Goal: Transaction & Acquisition: Purchase product/service

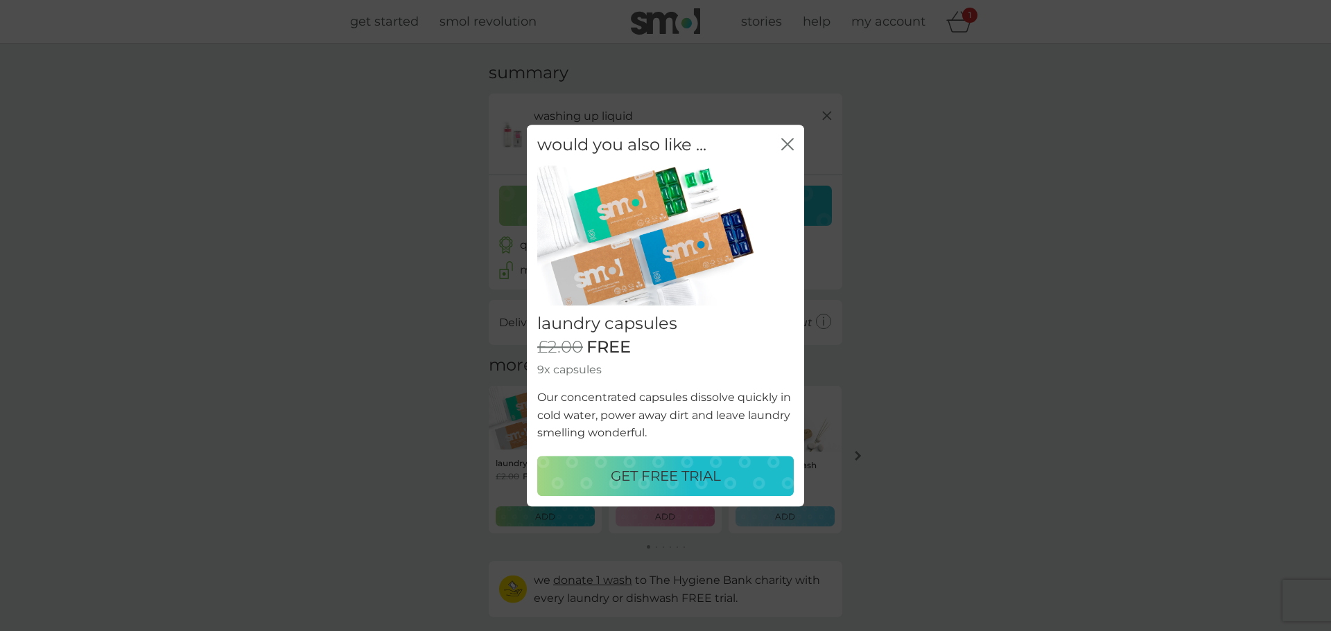
click at [790, 146] on icon "close" at bounding box center [787, 144] width 12 height 12
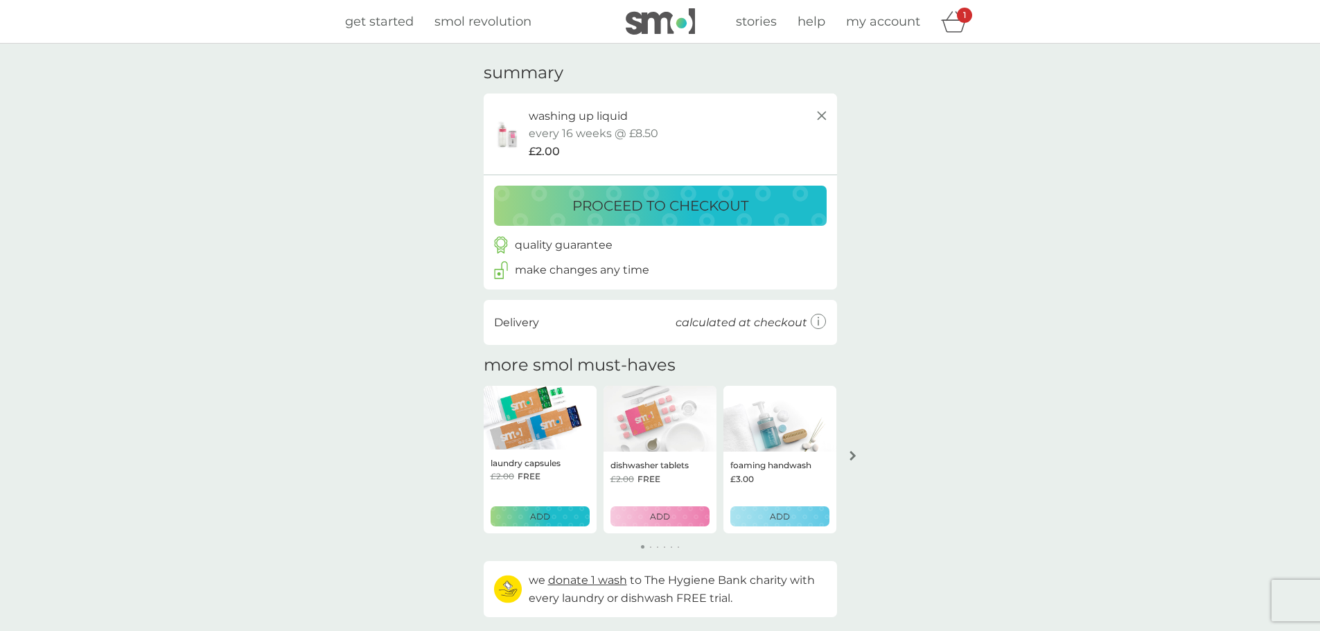
click at [711, 204] on p "proceed to checkout" at bounding box center [660, 206] width 176 height 22
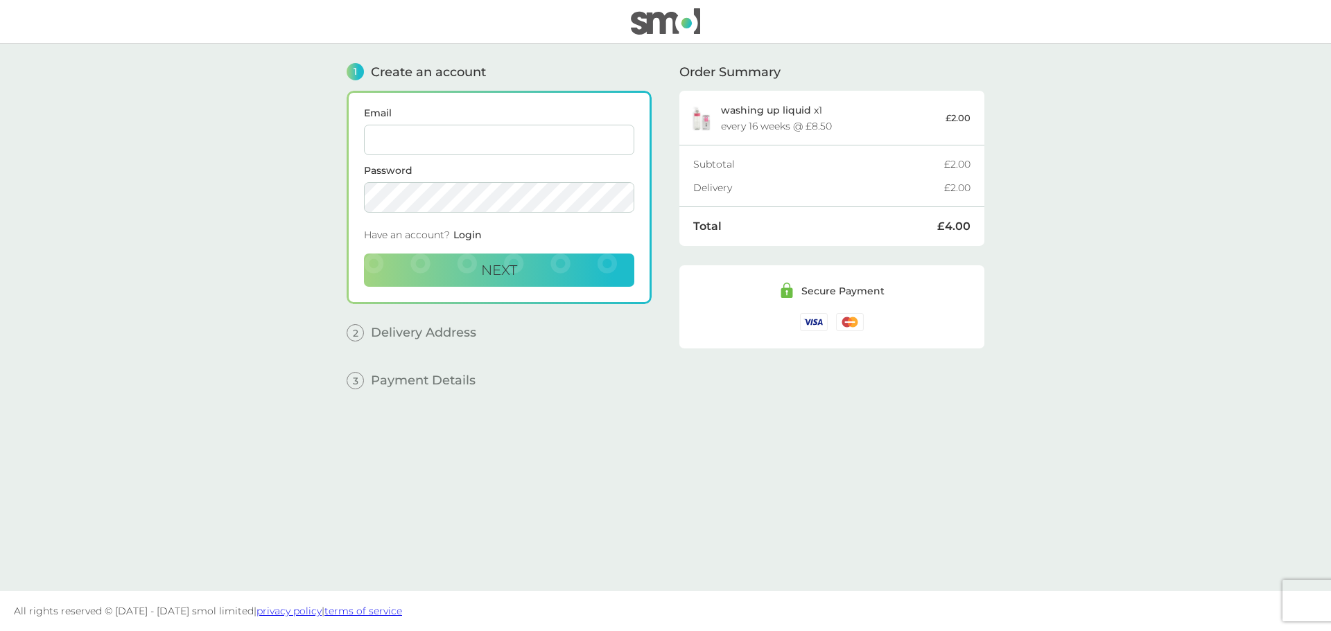
click at [571, 139] on input "Email" at bounding box center [499, 140] width 270 height 30
type input "[EMAIL_ADDRESS][DOMAIN_NAME]"
click at [364, 254] on button "Next" at bounding box center [499, 270] width 270 height 33
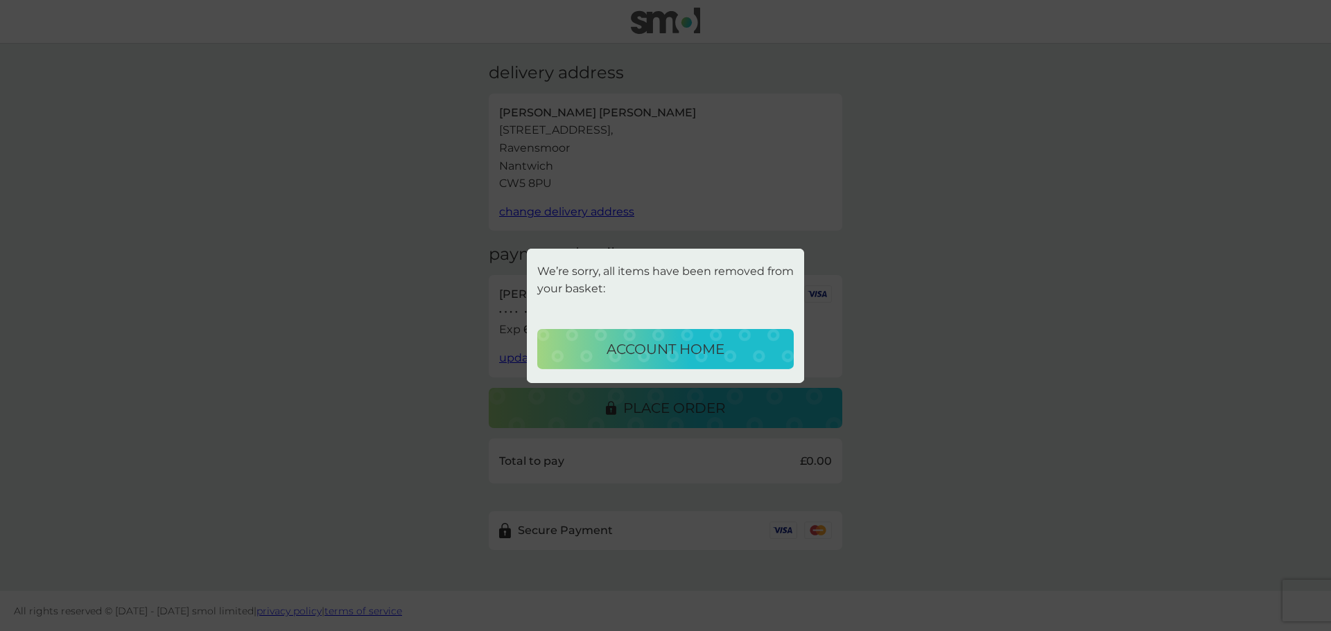
click at [699, 356] on p "account home" at bounding box center [665, 349] width 118 height 22
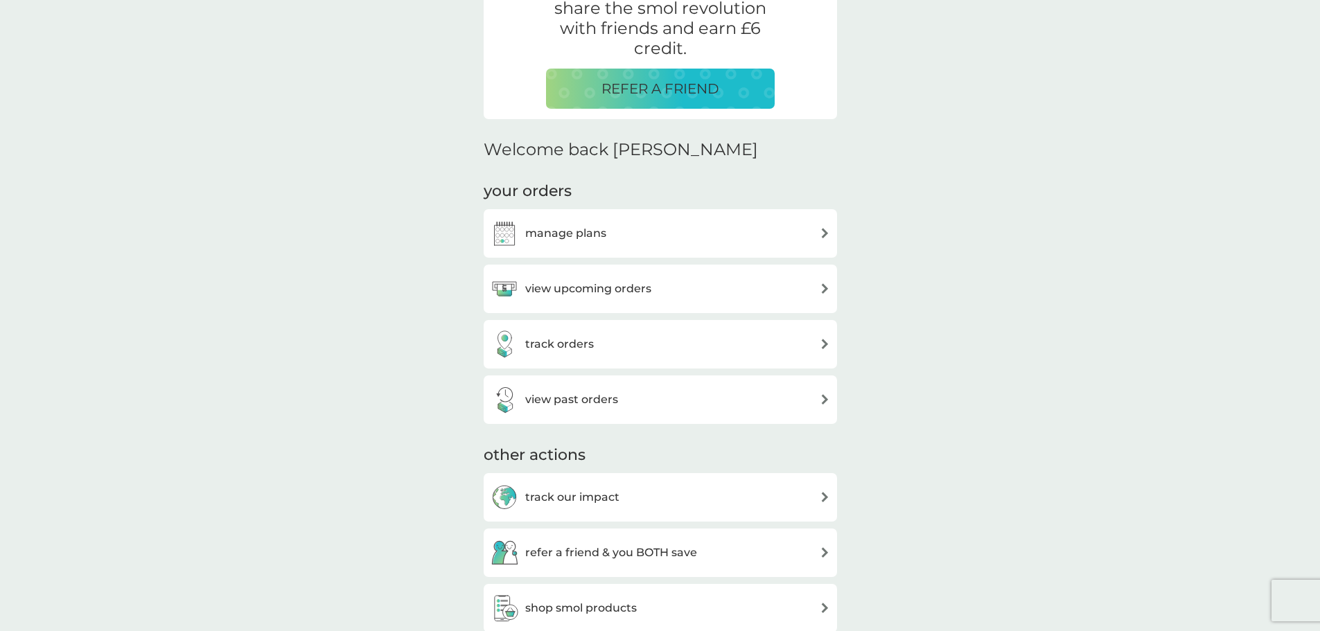
scroll to position [277, 0]
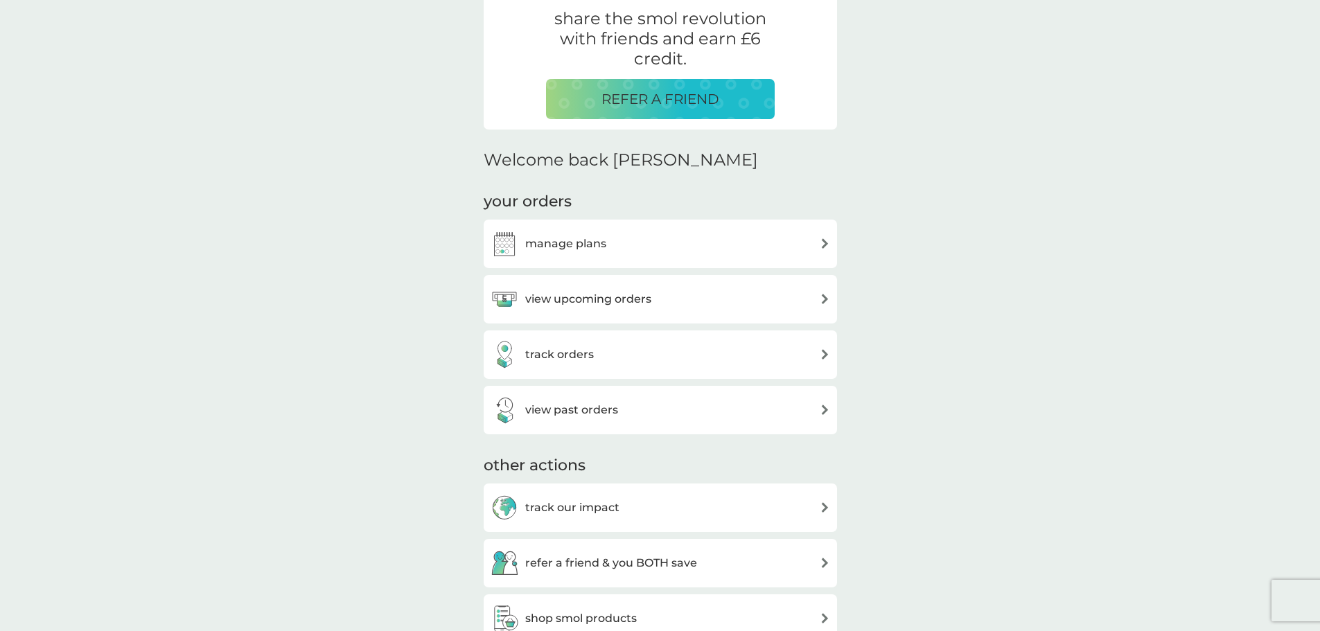
click at [816, 249] on div "manage plans" at bounding box center [661, 244] width 340 height 28
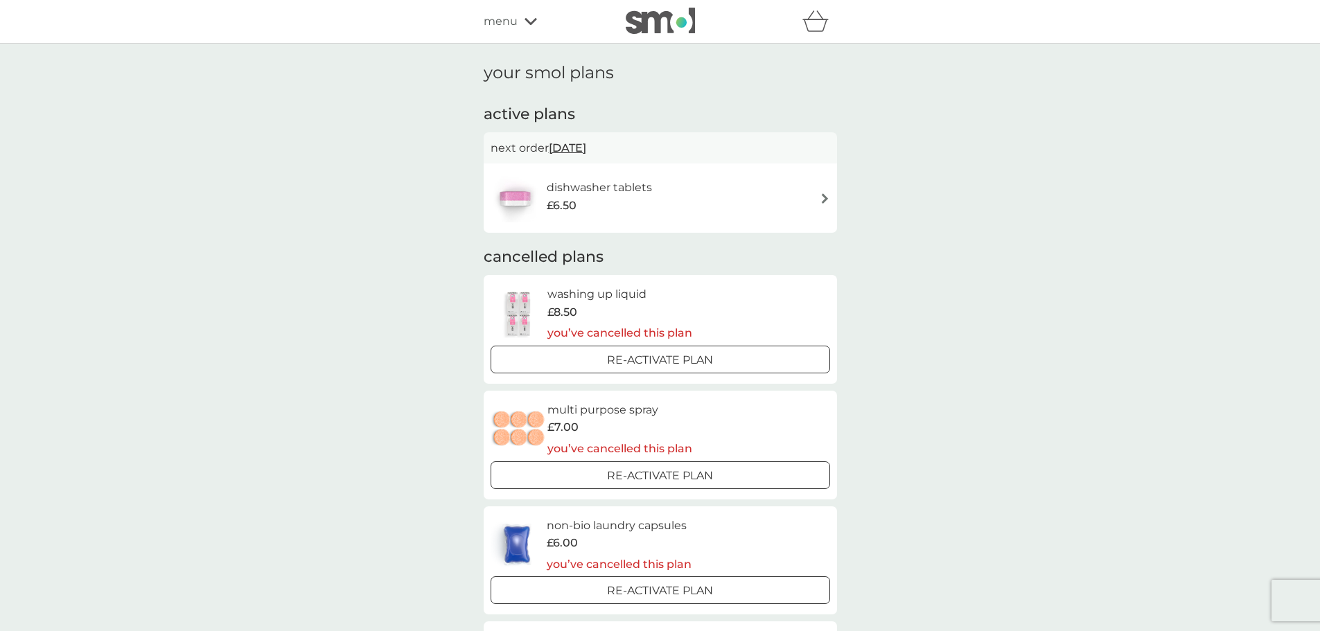
click at [672, 365] on div at bounding box center [661, 360] width 50 height 15
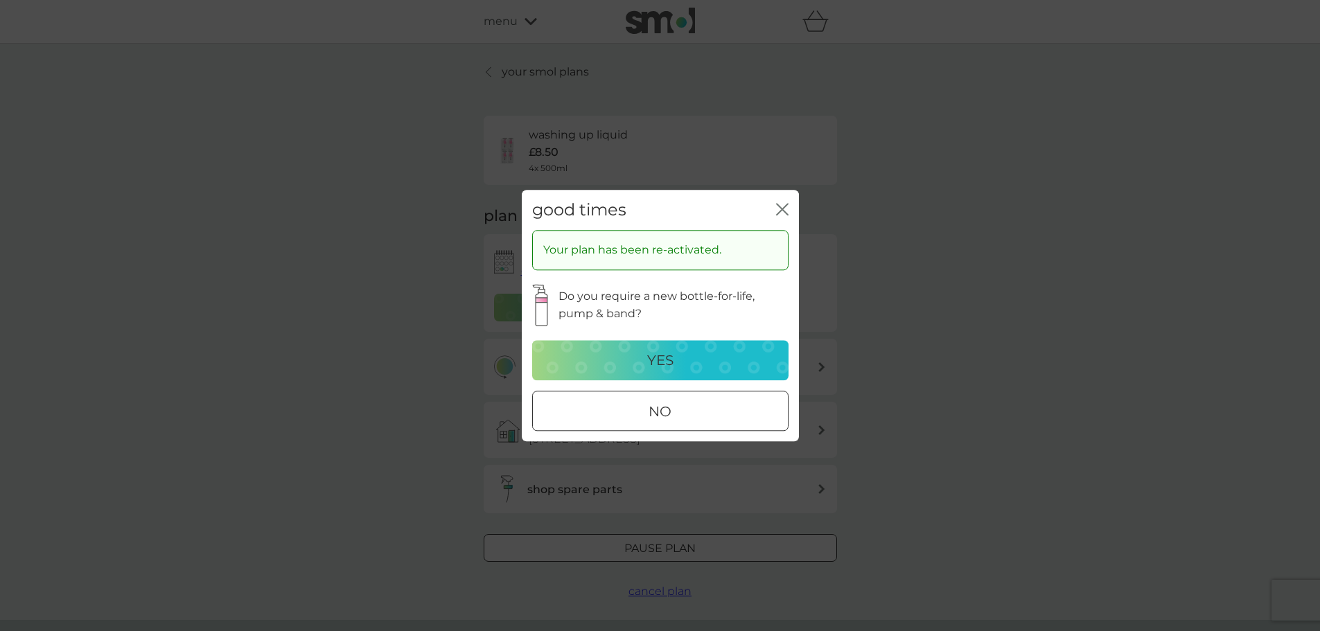
click at [683, 424] on button "no" at bounding box center [660, 411] width 256 height 40
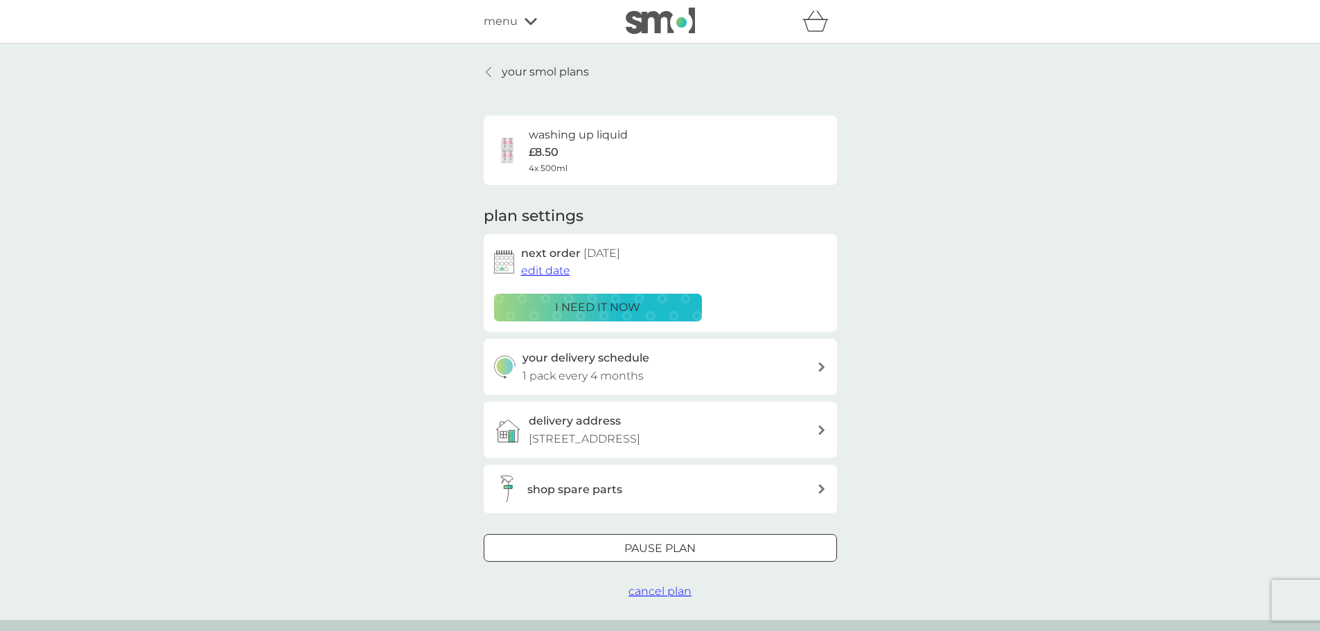
click at [811, 369] on div "your delivery schedule 1 pack every 4 months" at bounding box center [670, 366] width 295 height 35
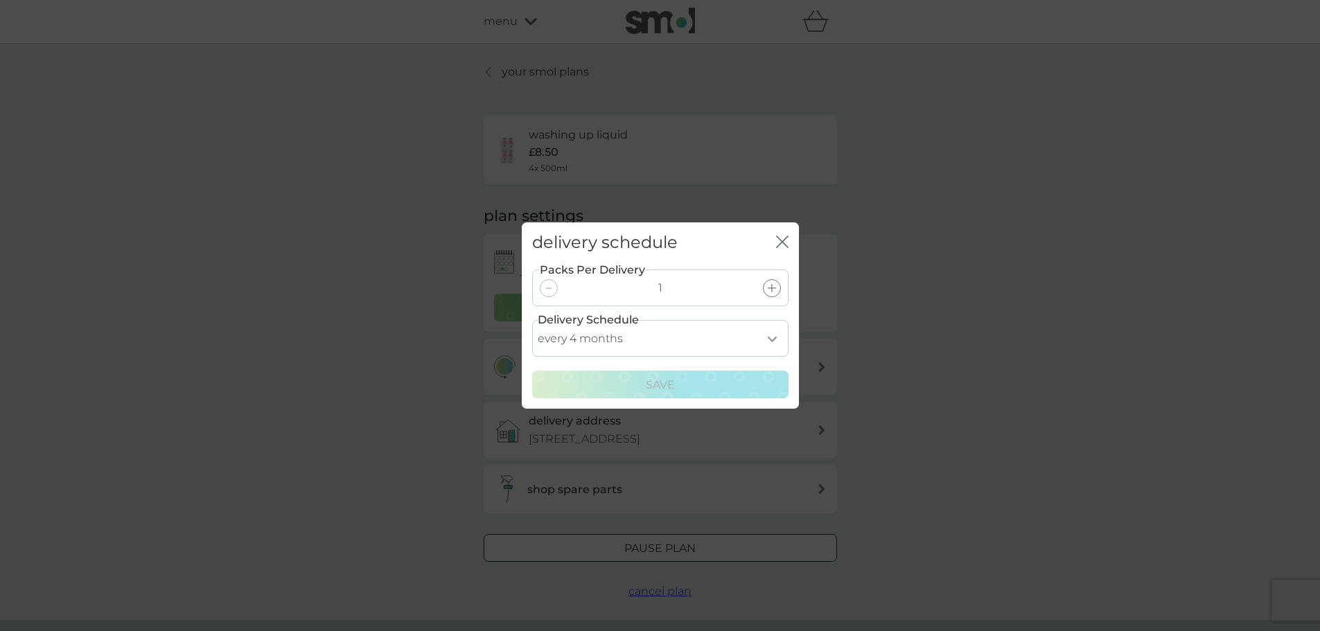
click at [775, 344] on select "every 1 month every 2 months every 3 months every 4 months every 5 months every…" at bounding box center [660, 338] width 256 height 37
select select "7"
click at [532, 320] on select "every 1 month every 2 months every 3 months every 4 months every 5 months every…" at bounding box center [660, 338] width 256 height 37
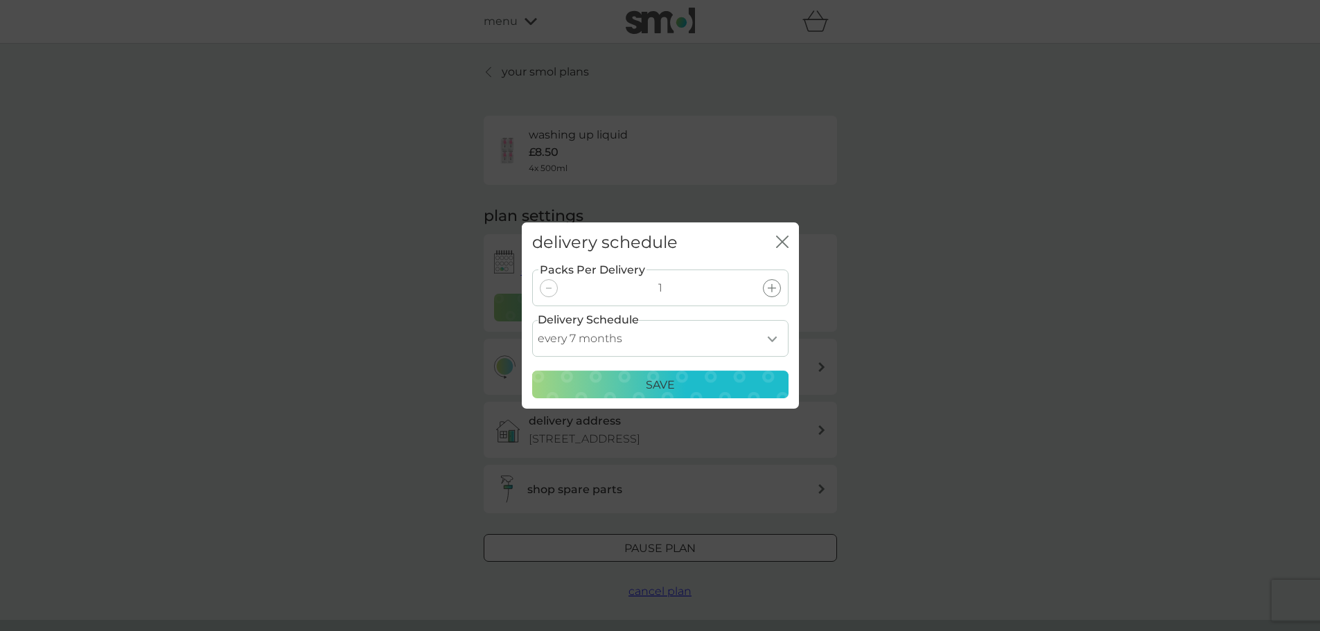
drag, startPoint x: 964, startPoint y: 409, endPoint x: 874, endPoint y: 409, distance: 90.1
click at [961, 409] on div "delivery schedule close Packs Per Delivery 1 Delivery Schedule every 1 month ev…" at bounding box center [660, 315] width 1320 height 631
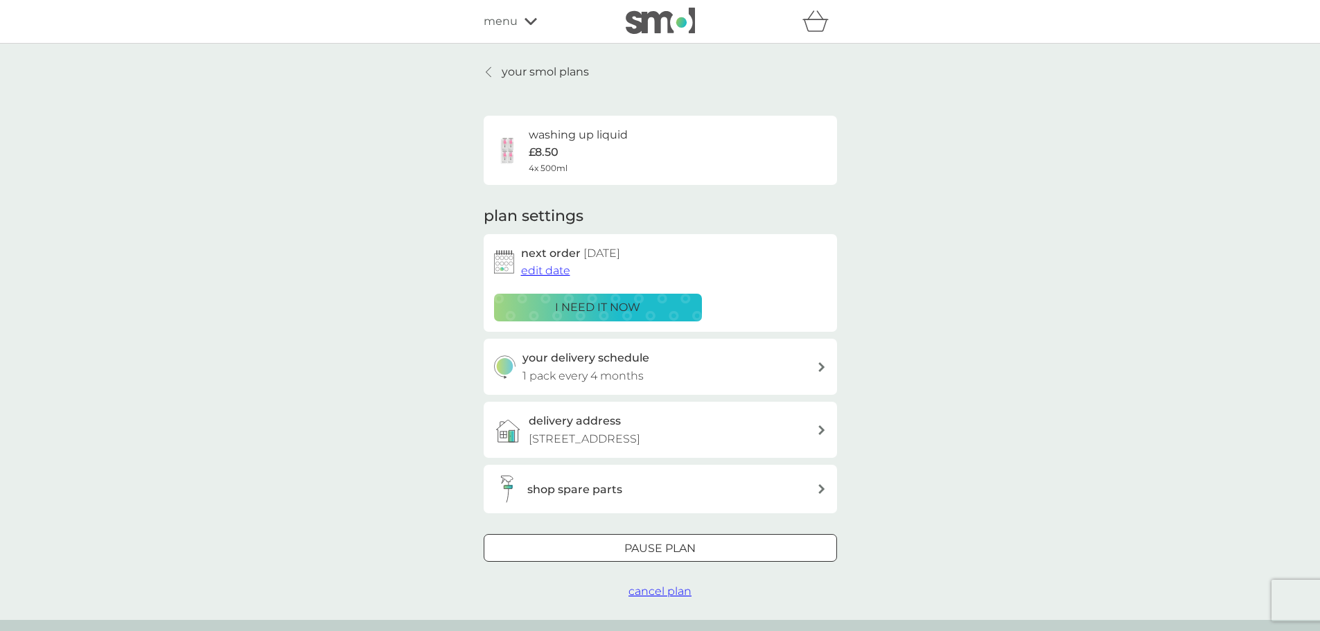
click at [1017, 296] on div "your smol plans washing up liquid £8.50 4x 500ml plan settings next order 10 Se…" at bounding box center [660, 332] width 1320 height 577
click at [982, 484] on div "your smol plans washing up liquid £8.50 4x 500ml plan settings next order 10 Se…" at bounding box center [660, 332] width 1320 height 577
click at [817, 444] on div "delivery address 12 Baddiley Close,, Ravensmoor, Nantwich, CW5 8PU" at bounding box center [660, 430] width 353 height 56
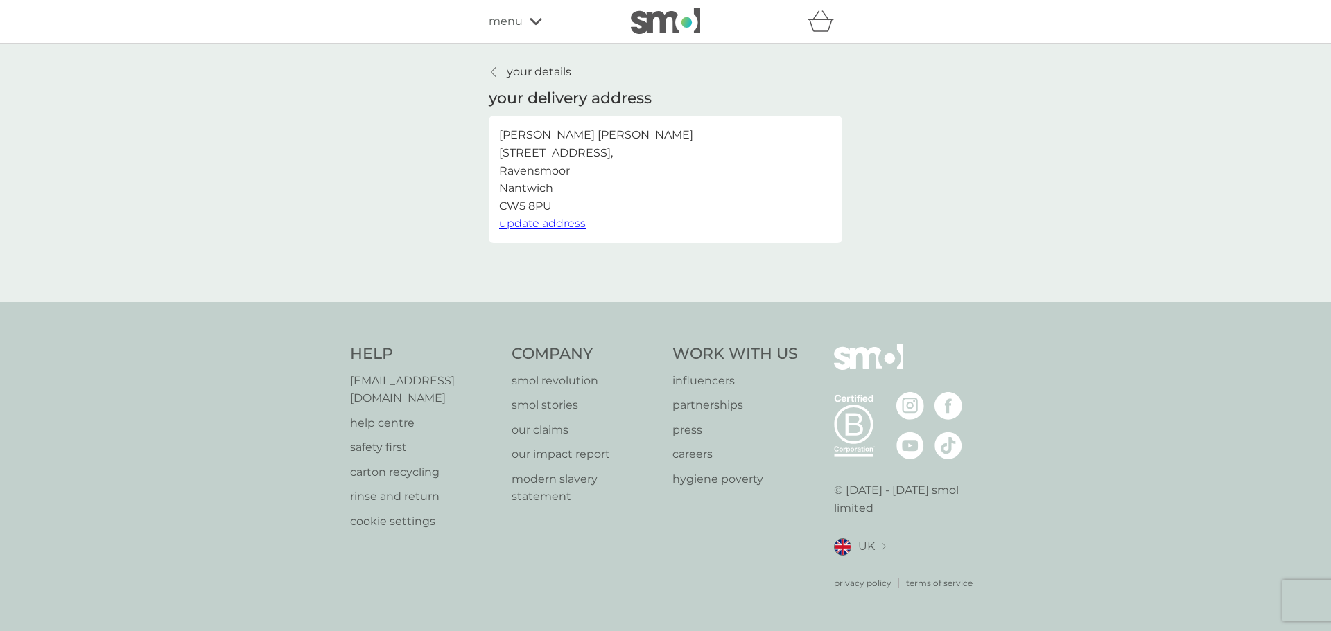
click at [825, 280] on div "your details your delivery address Katharine Riley 12 Baddiley Close, Ravensmoo…" at bounding box center [665, 173] width 374 height 220
click at [531, 72] on p "your details" at bounding box center [539, 72] width 64 height 18
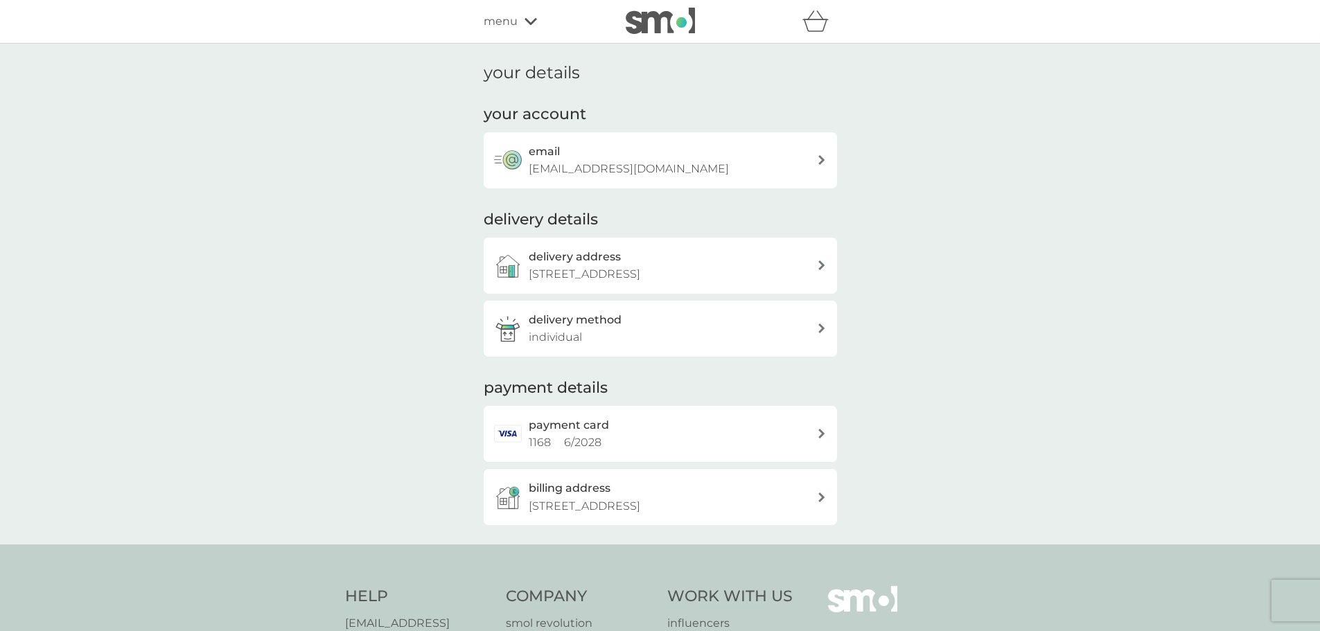
click at [690, 335] on div "delivery method individual" at bounding box center [673, 328] width 288 height 35
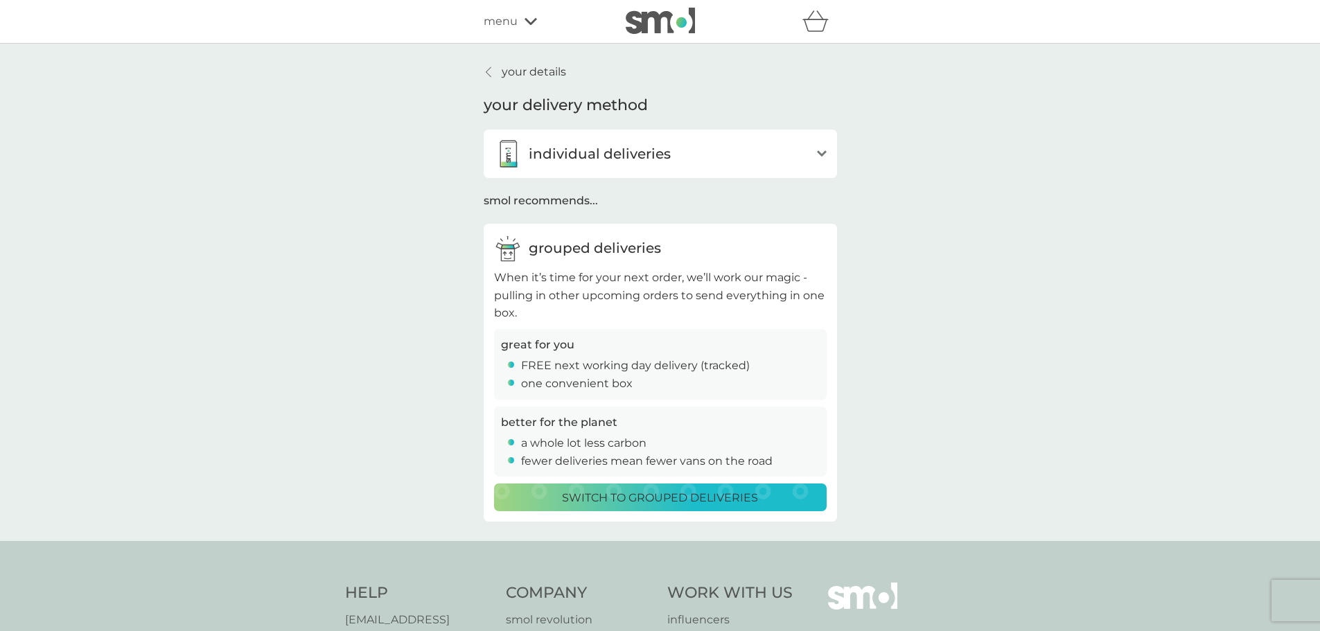
click at [739, 155] on div "individual deliveries" at bounding box center [652, 154] width 316 height 28
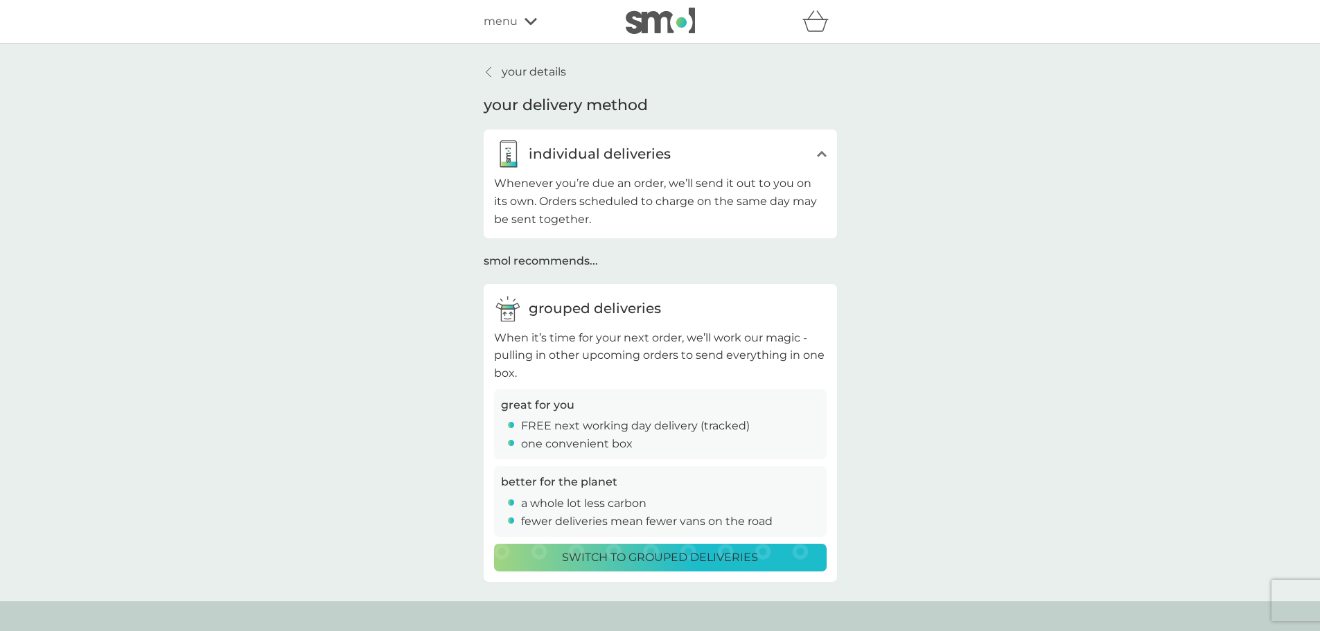
click at [489, 75] on icon at bounding box center [488, 72] width 5 height 10
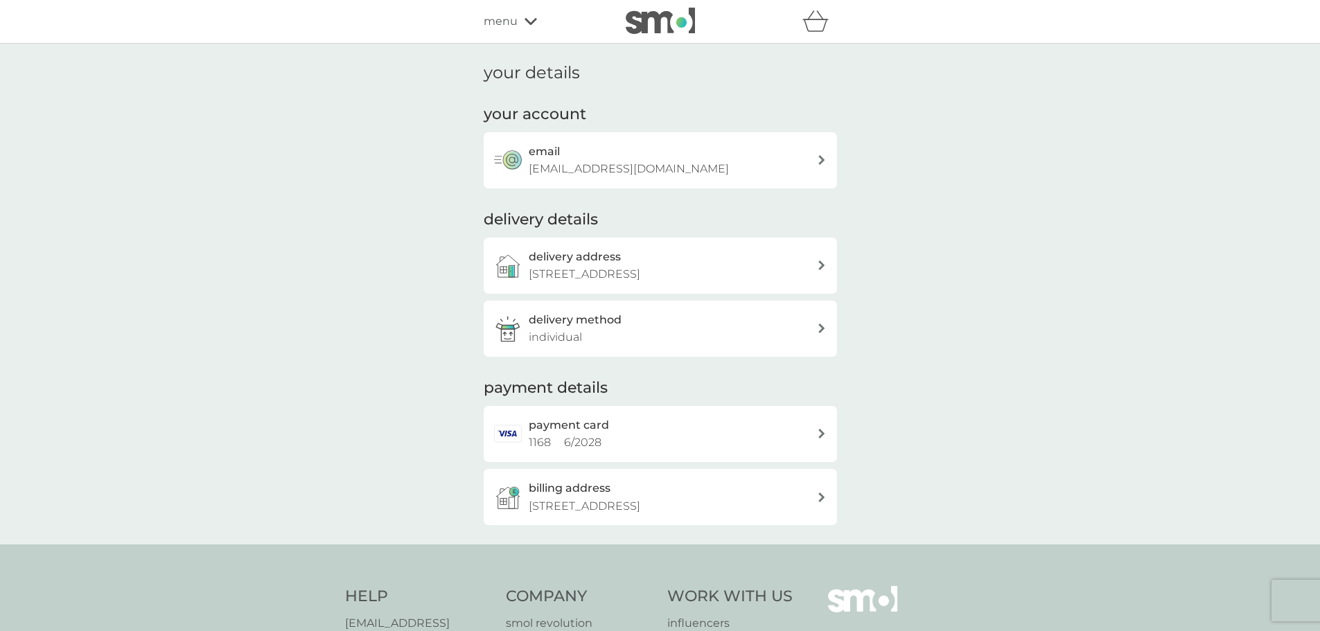
click at [806, 441] on div "payment card 1168 6 / 2028" at bounding box center [673, 434] width 288 height 35
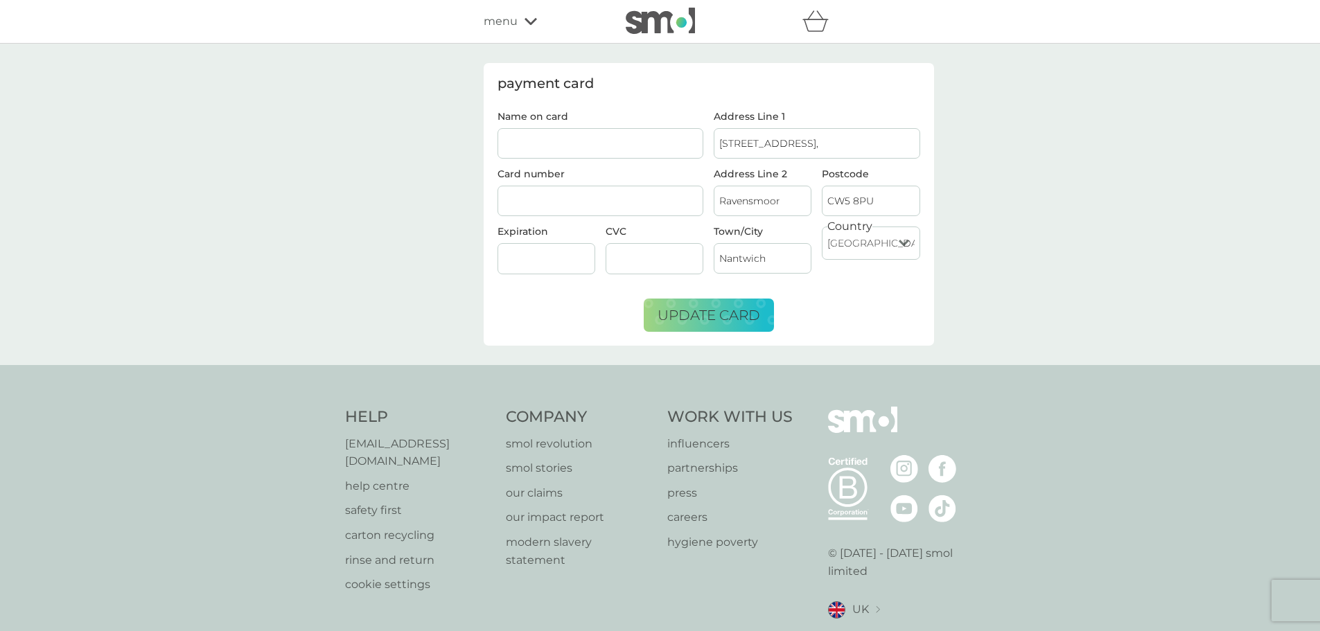
click at [900, 222] on div "Postcode CW5 8PU" at bounding box center [871, 198] width 108 height 58
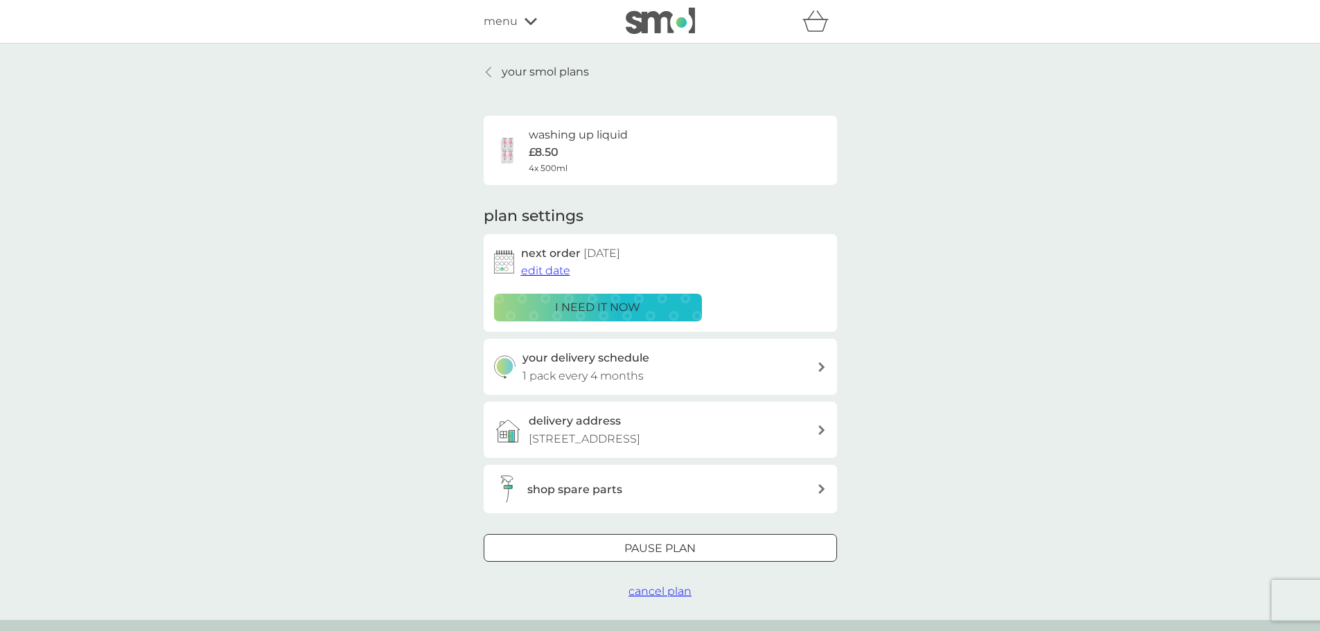
click at [536, 269] on span "edit date" at bounding box center [545, 270] width 49 height 13
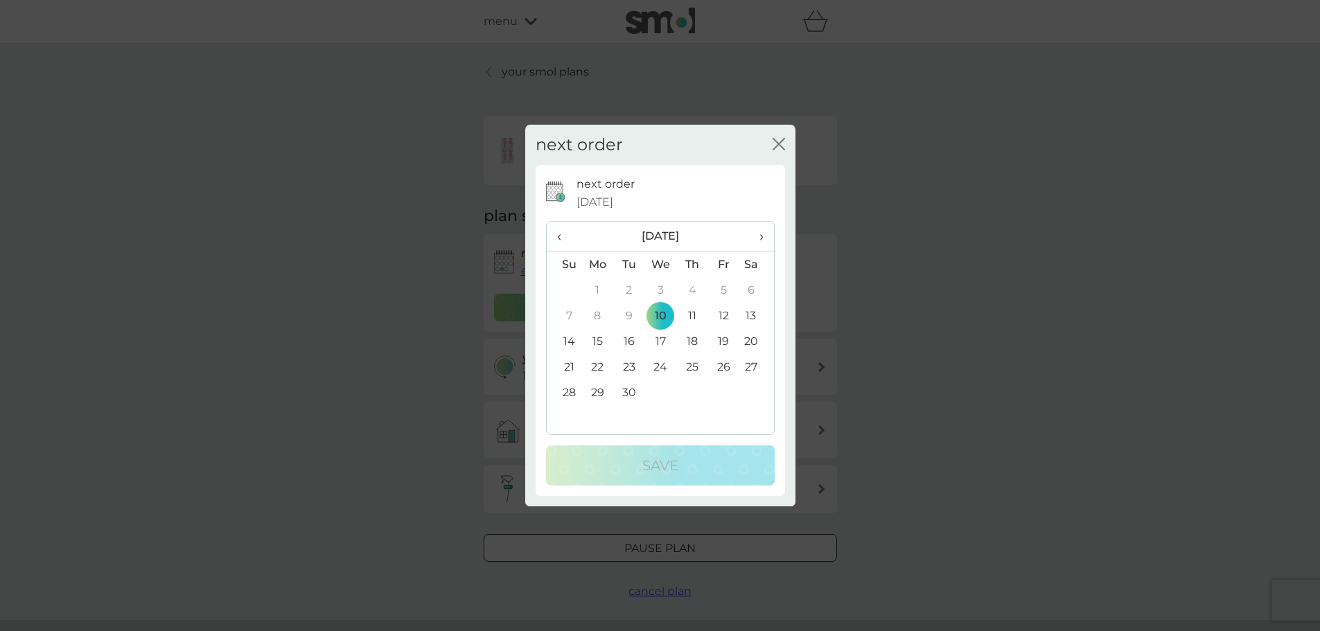
click at [668, 317] on td "10" at bounding box center [661, 316] width 32 height 26
click at [658, 307] on td "10" at bounding box center [661, 316] width 32 height 26
click at [666, 322] on td "10" at bounding box center [661, 316] width 32 height 26
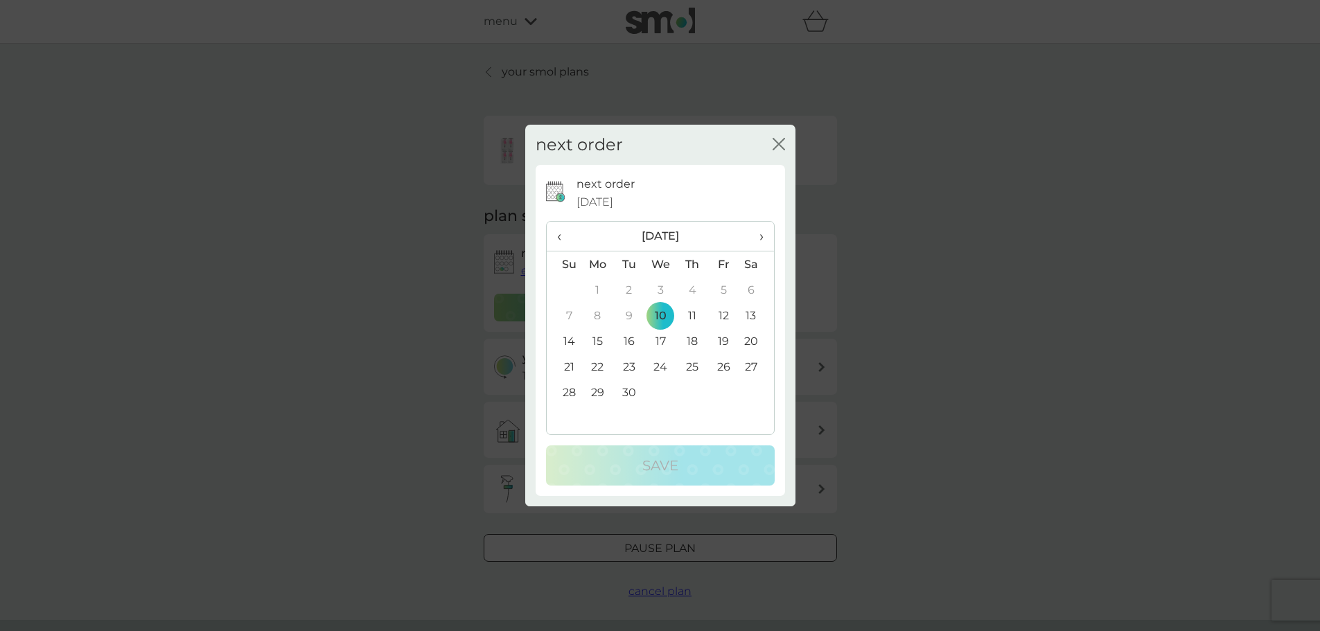
click at [774, 139] on icon "close" at bounding box center [776, 144] width 6 height 11
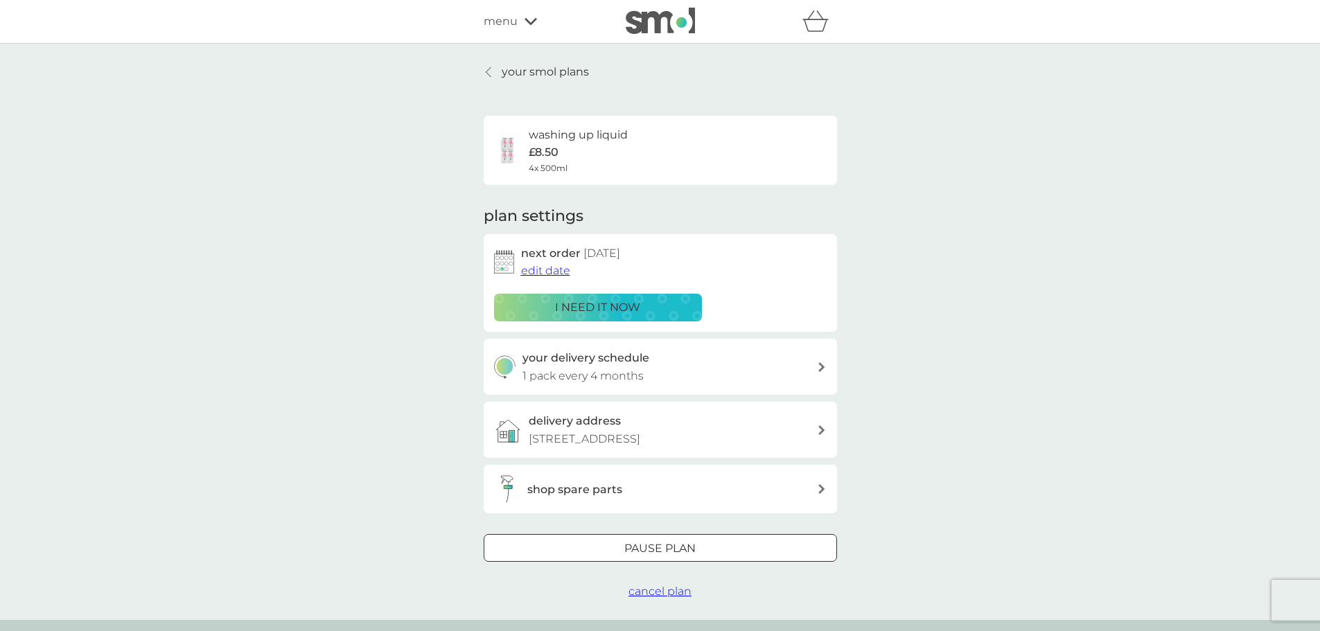
click at [611, 320] on button "i need it now" at bounding box center [598, 308] width 208 height 28
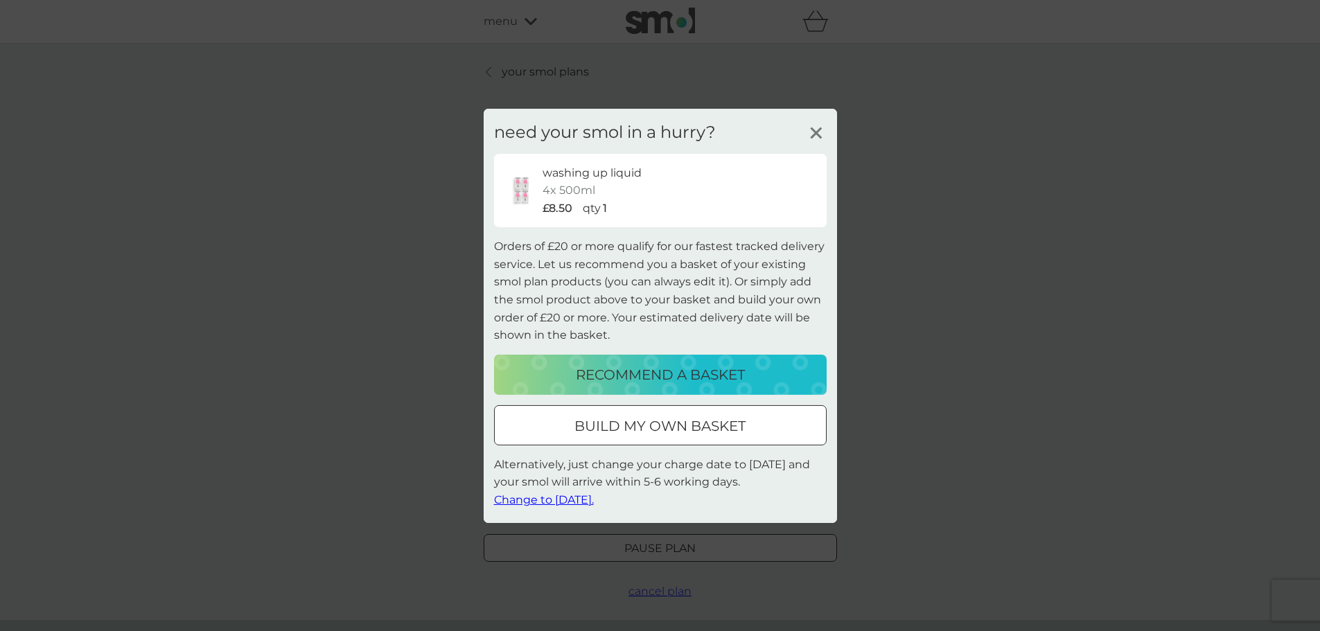
click at [698, 437] on button "build my own basket" at bounding box center [660, 425] width 333 height 40
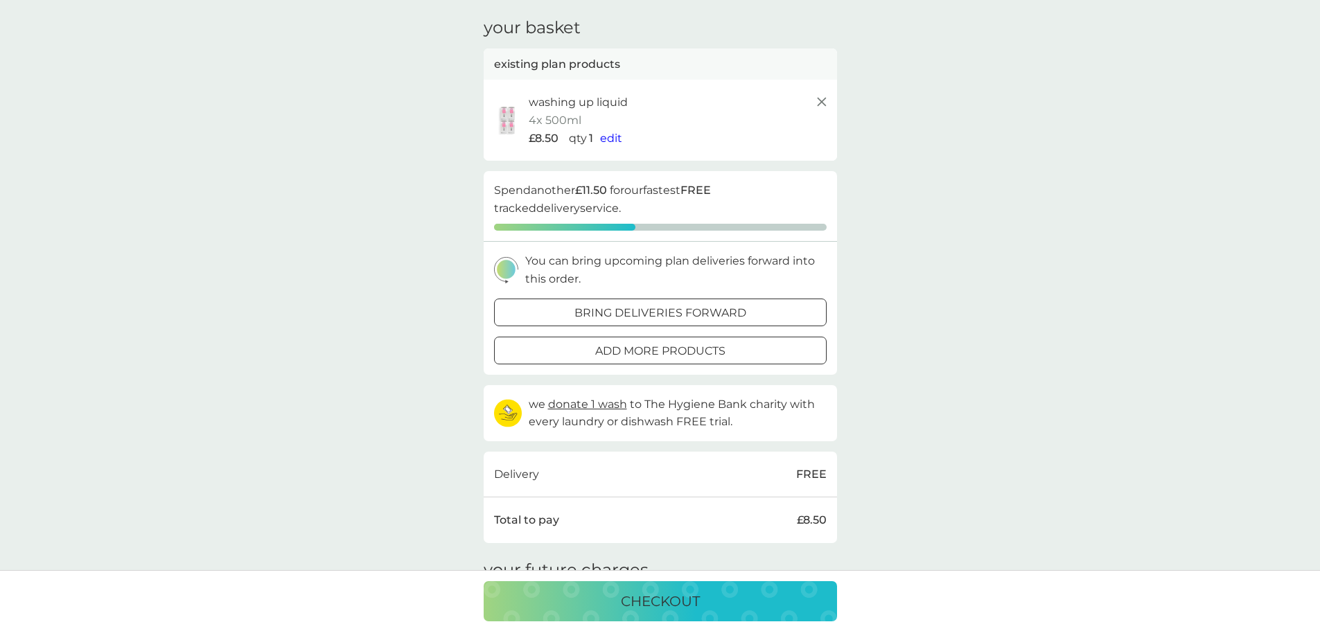
scroll to position [69, 0]
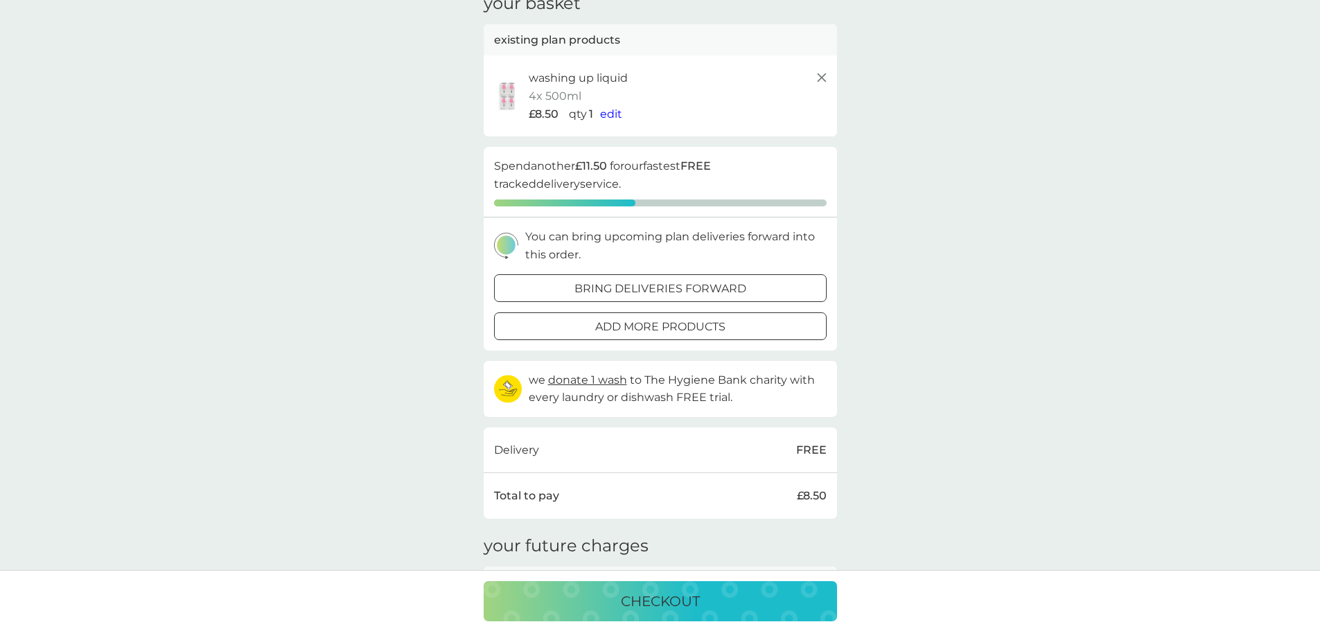
click at [724, 603] on div "checkout" at bounding box center [661, 601] width 326 height 22
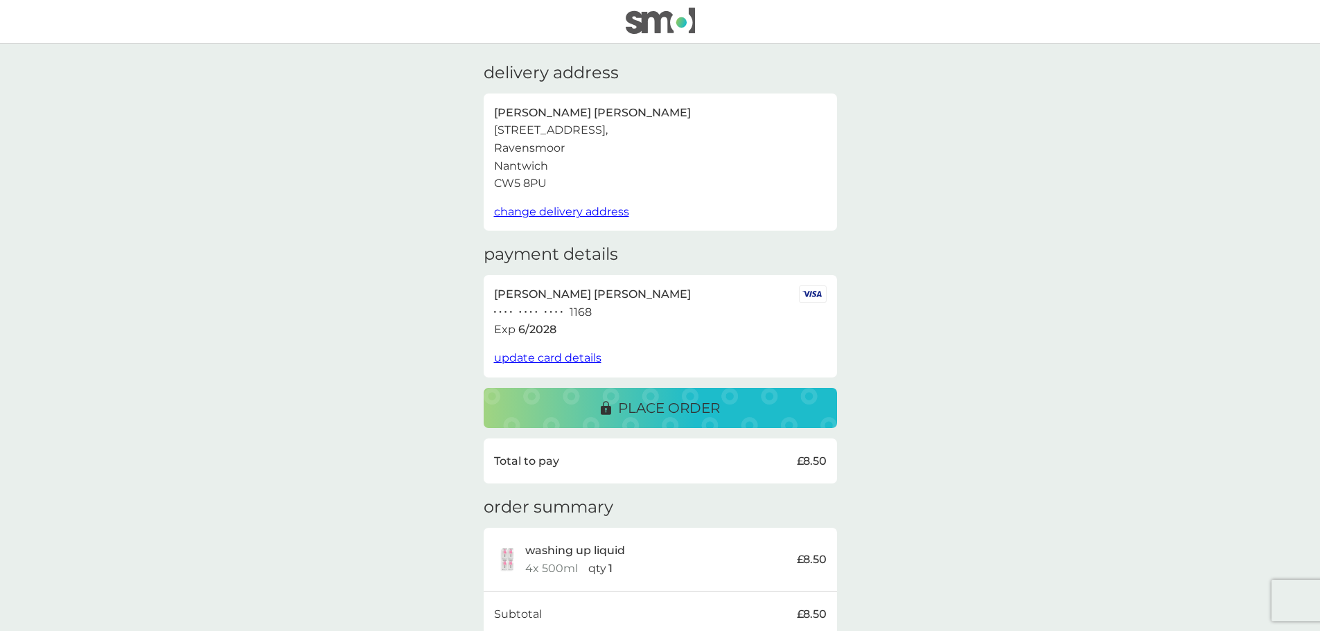
click at [699, 405] on p "place order" at bounding box center [669, 408] width 102 height 22
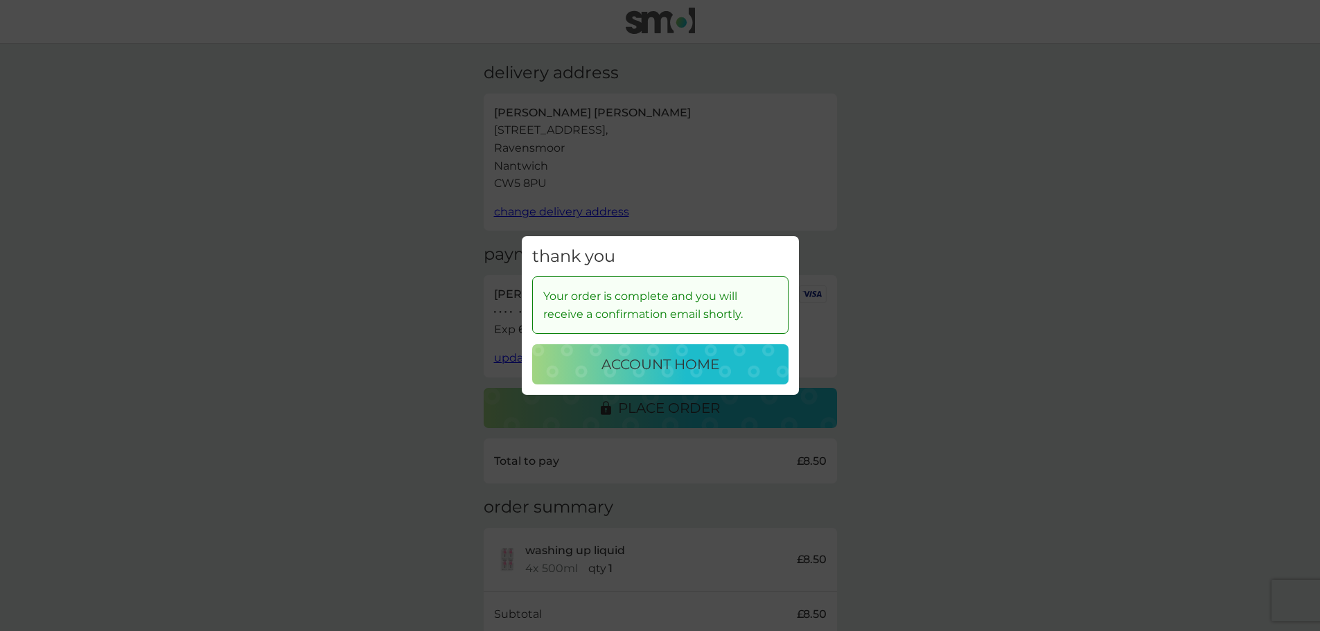
click at [710, 372] on p "account home" at bounding box center [661, 364] width 118 height 22
